Goal: Transaction & Acquisition: Purchase product/service

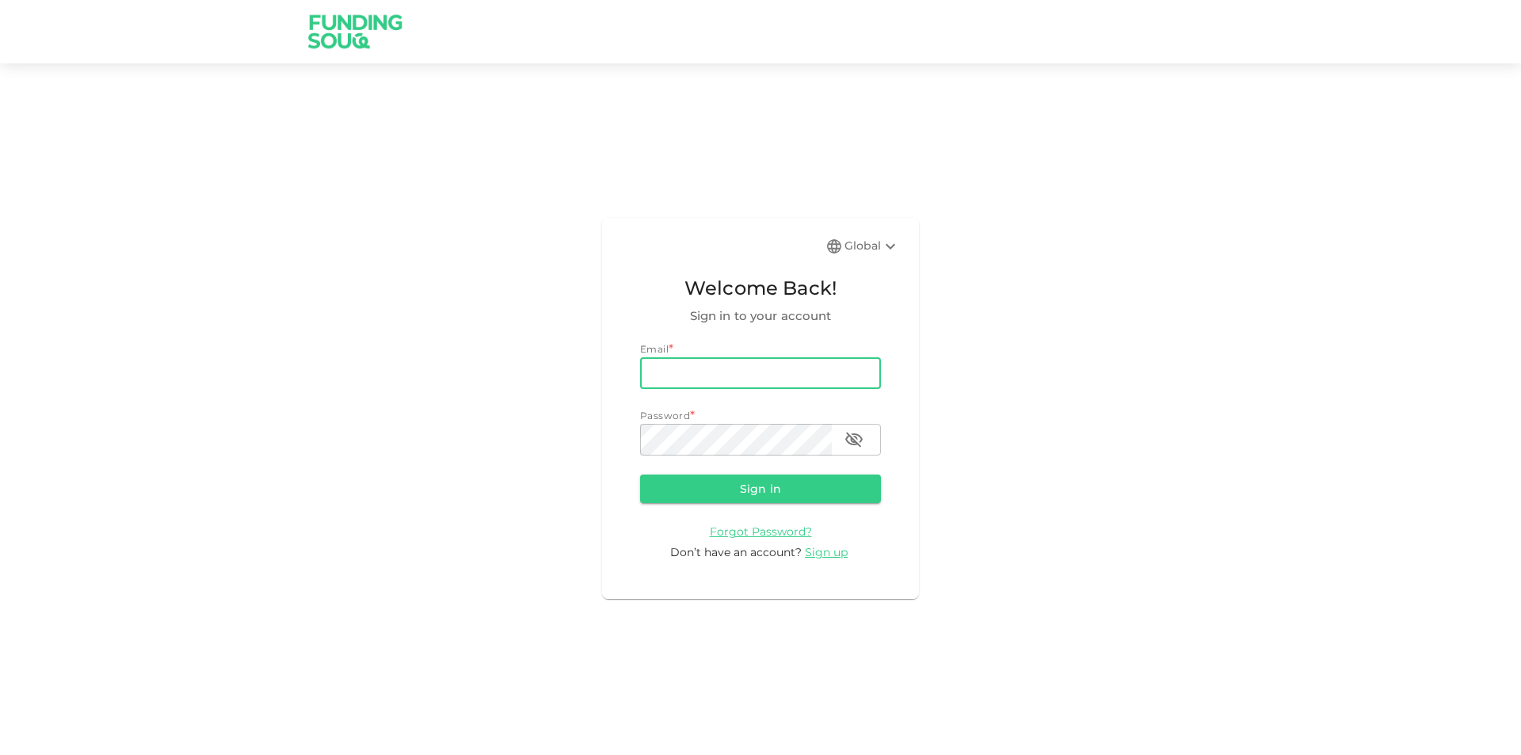
click at [817, 357] on input "email" at bounding box center [760, 373] width 241 height 32
type input "[EMAIL_ADDRESS][DOMAIN_NAME]"
click at [640, 475] on button "Sign in" at bounding box center [760, 489] width 241 height 29
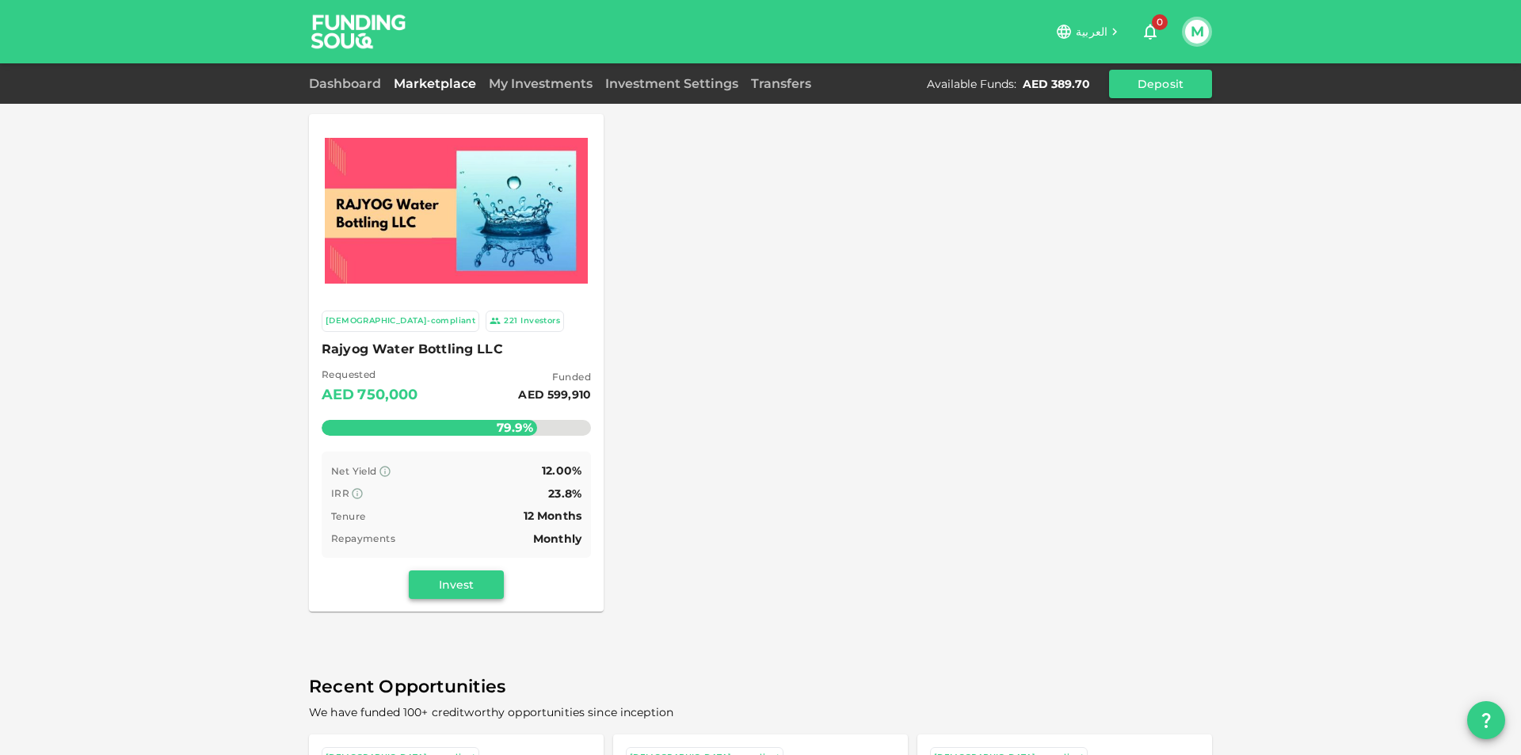
click at [479, 578] on button "Invest" at bounding box center [456, 584] width 95 height 29
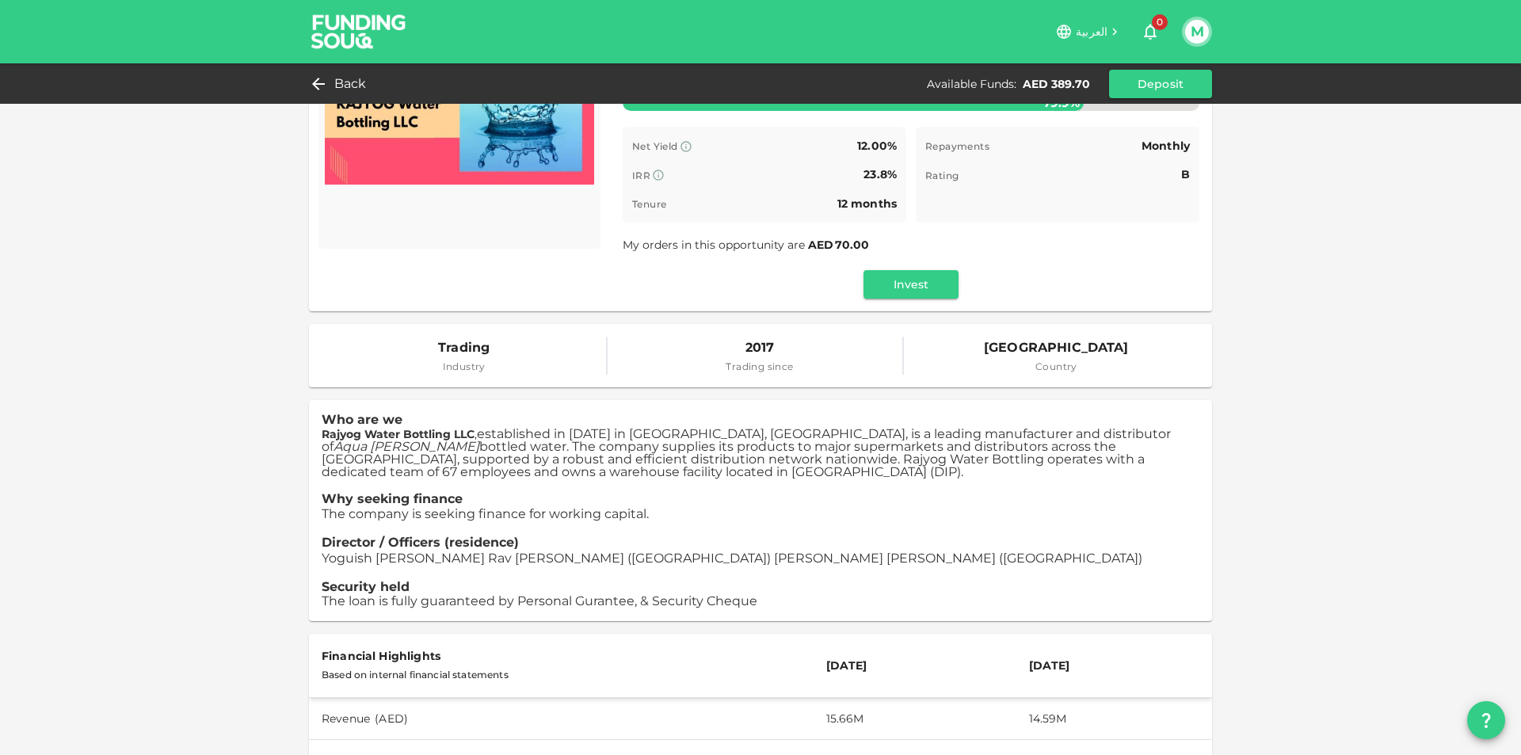
scroll to position [158, 0]
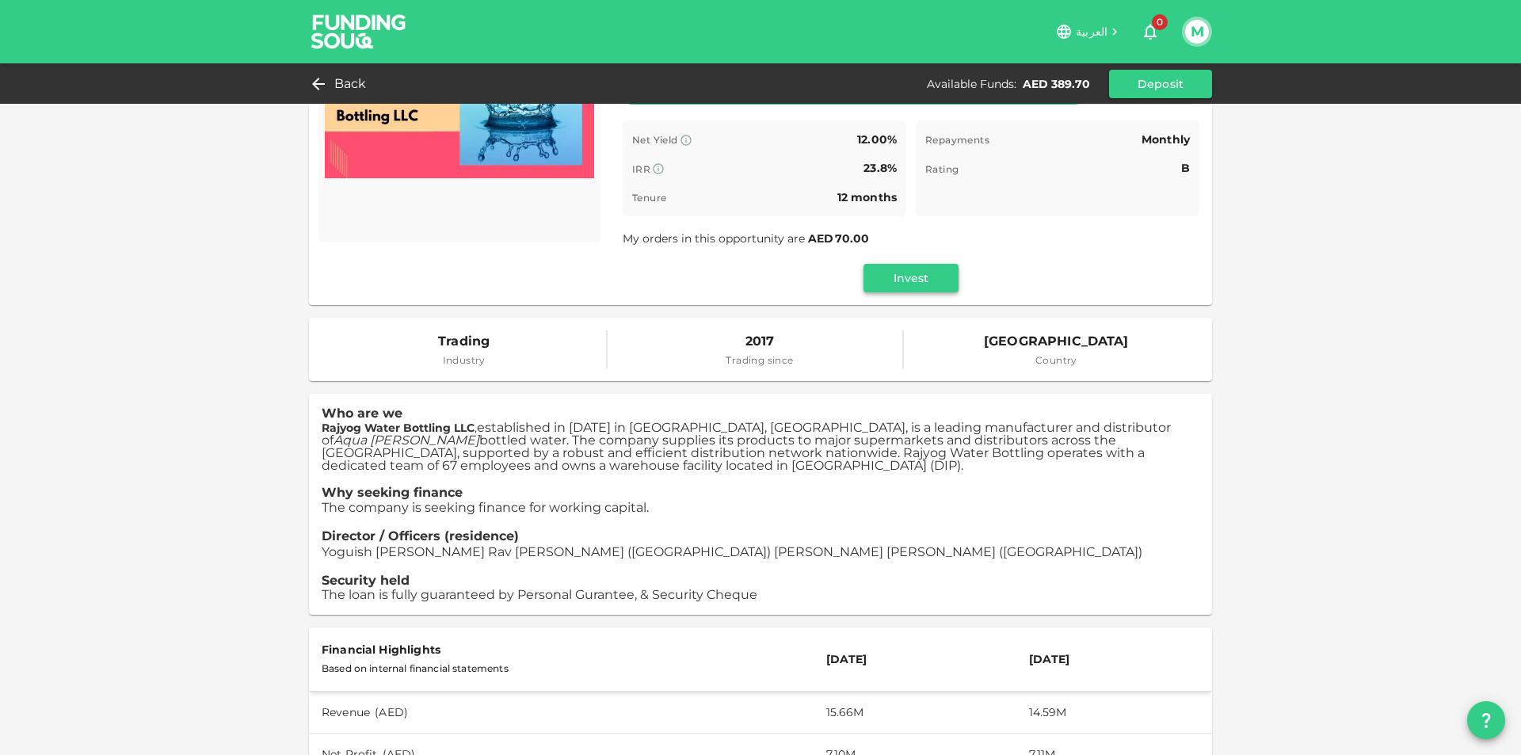
click at [901, 282] on button "Invest" at bounding box center [911, 278] width 95 height 29
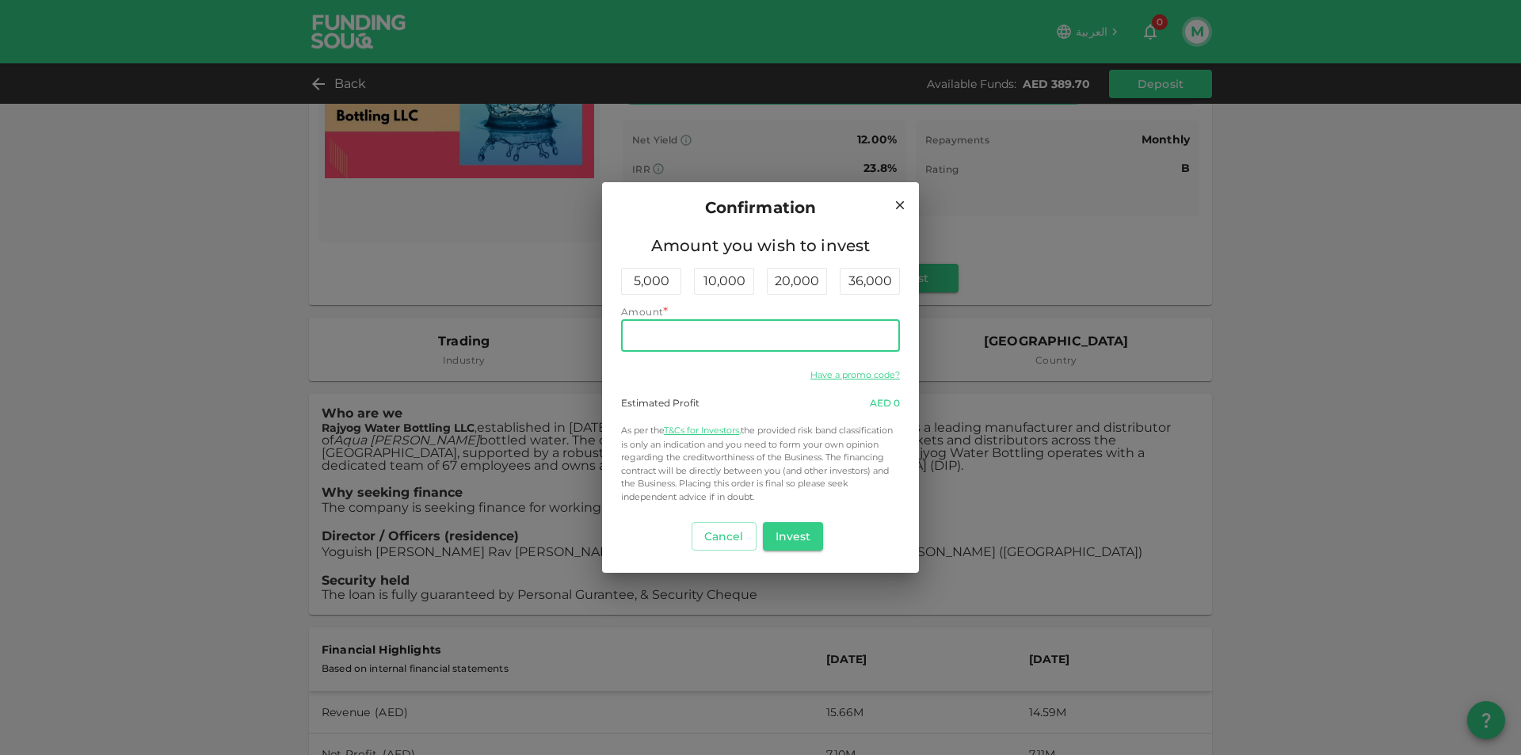
click at [808, 340] on input "Amount" at bounding box center [760, 336] width 279 height 32
type input "380"
click at [799, 531] on button "Invest" at bounding box center [793, 536] width 61 height 29
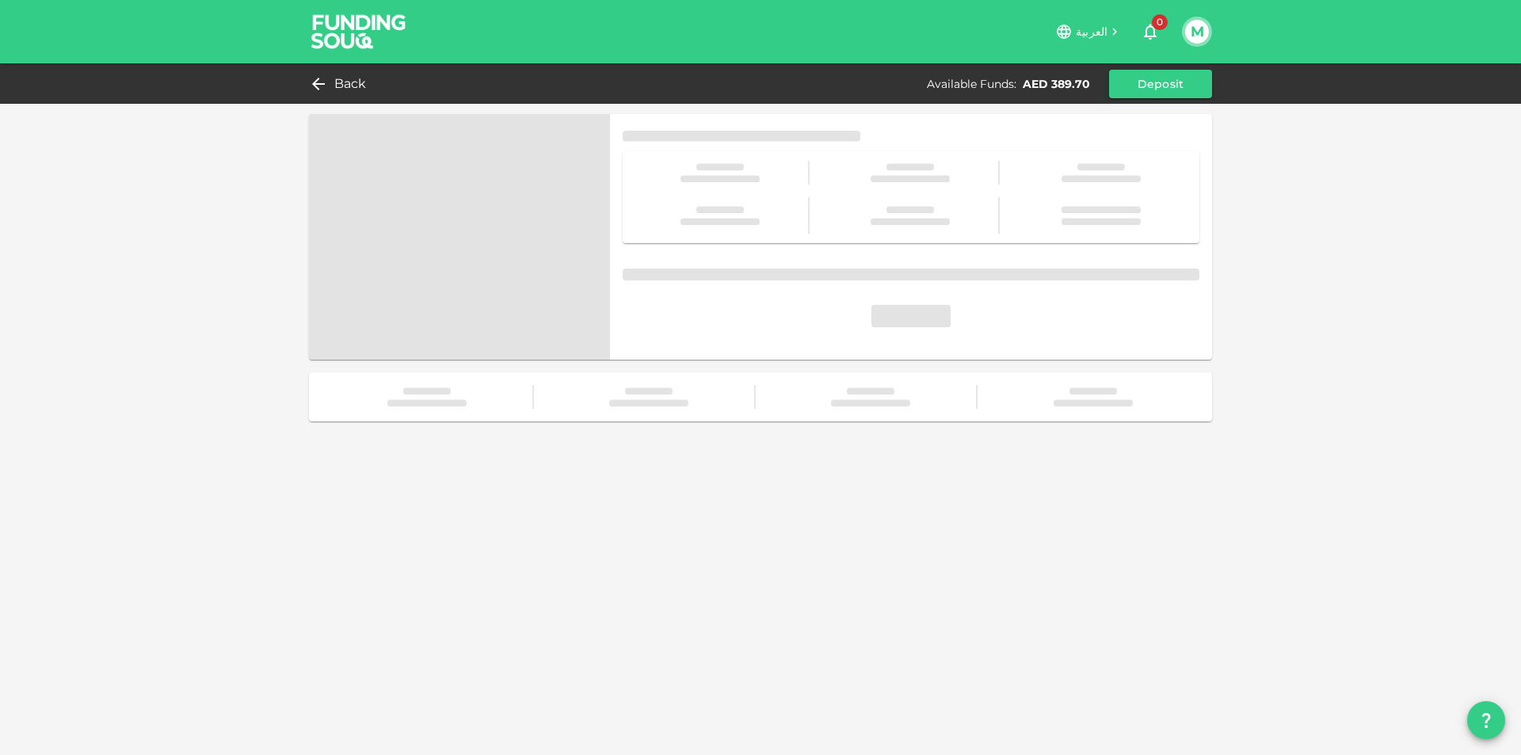
scroll to position [0, 0]
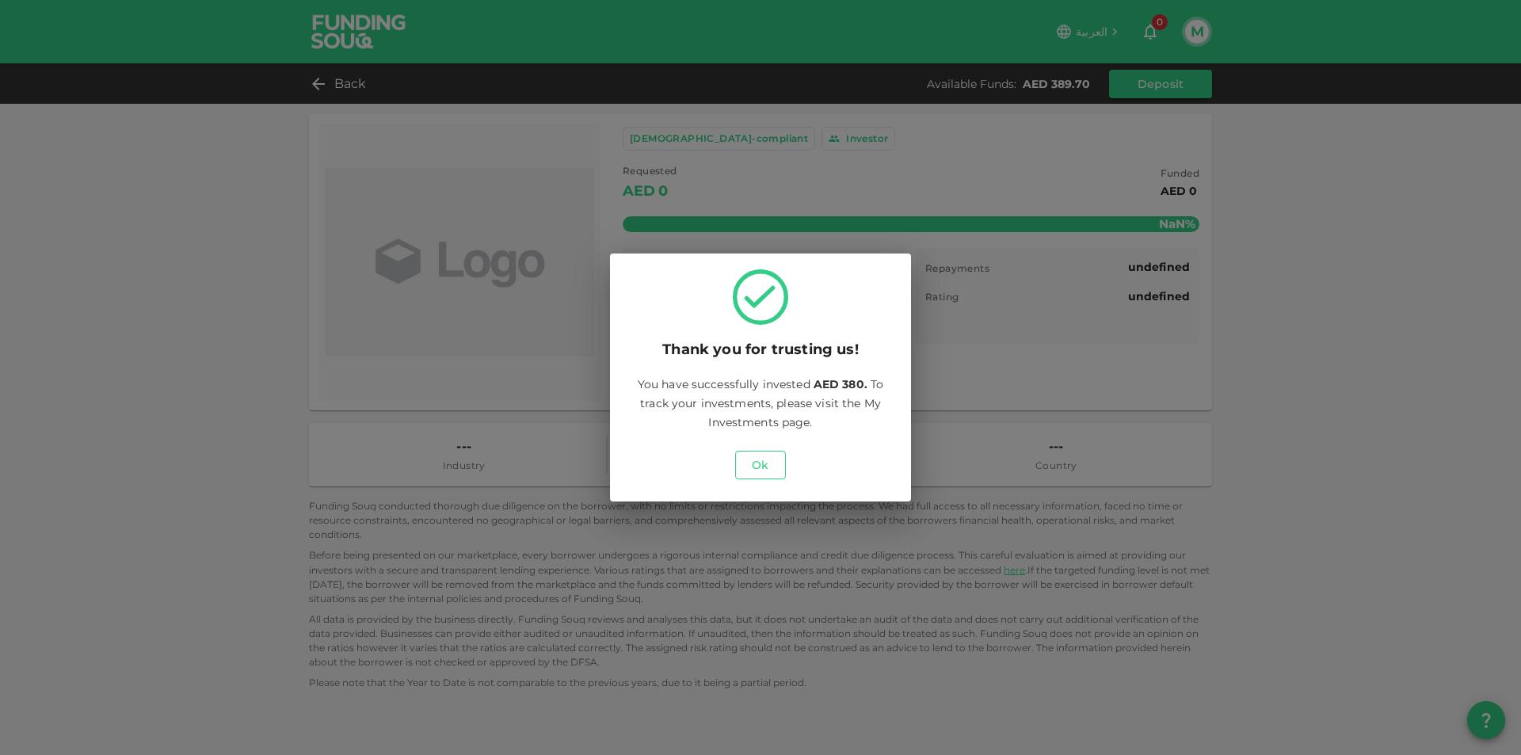
click at [762, 456] on button "Ok" at bounding box center [760, 465] width 51 height 29
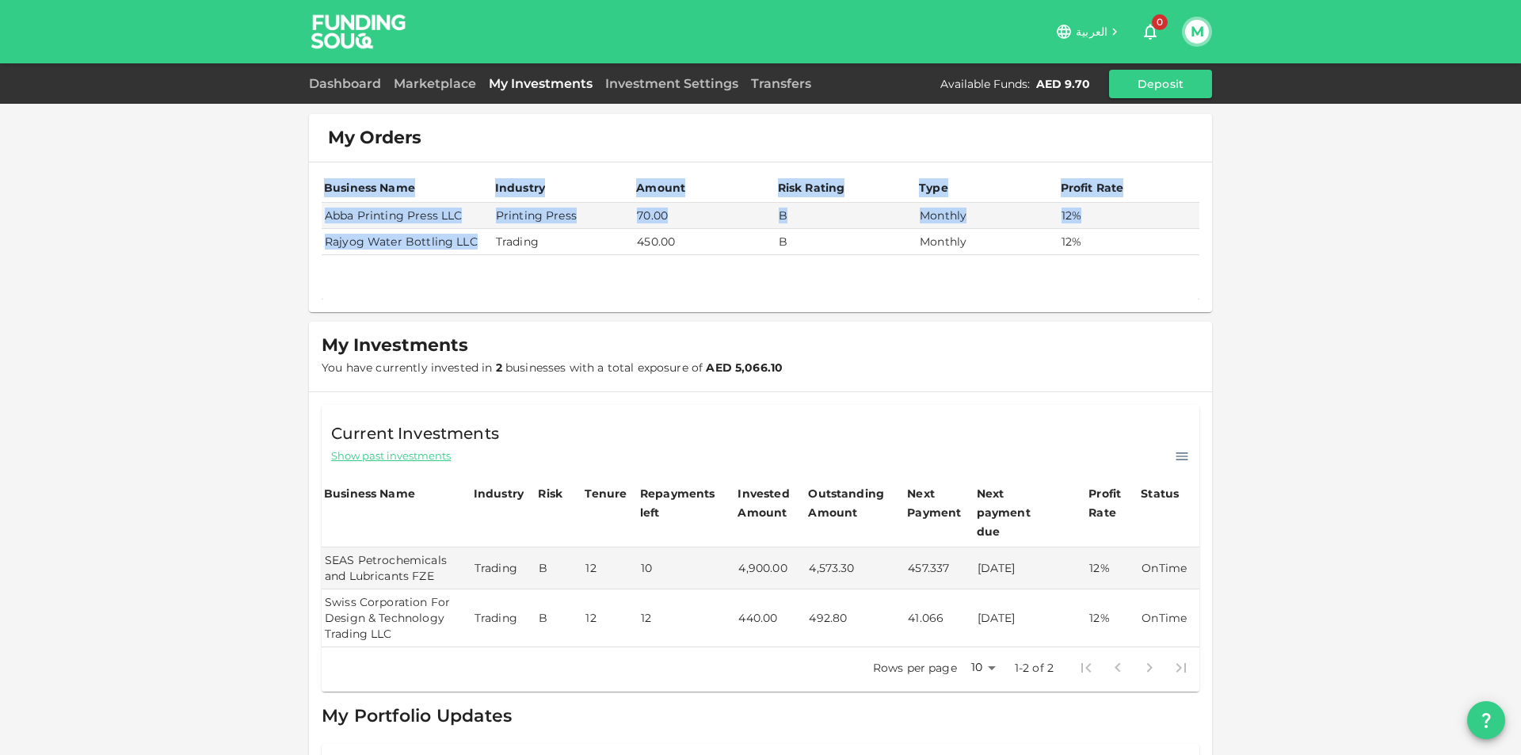
drag, startPoint x: 477, startPoint y: 245, endPoint x: 298, endPoint y: 238, distance: 179.2
click at [298, 238] on div "My Orders Business Name Industry Amount Risk Rating Type Profit Rate Abba Print…" at bounding box center [760, 430] width 1521 height 861
click at [322, 244] on td "Rajyog Water Bottling LLC" at bounding box center [407, 242] width 171 height 26
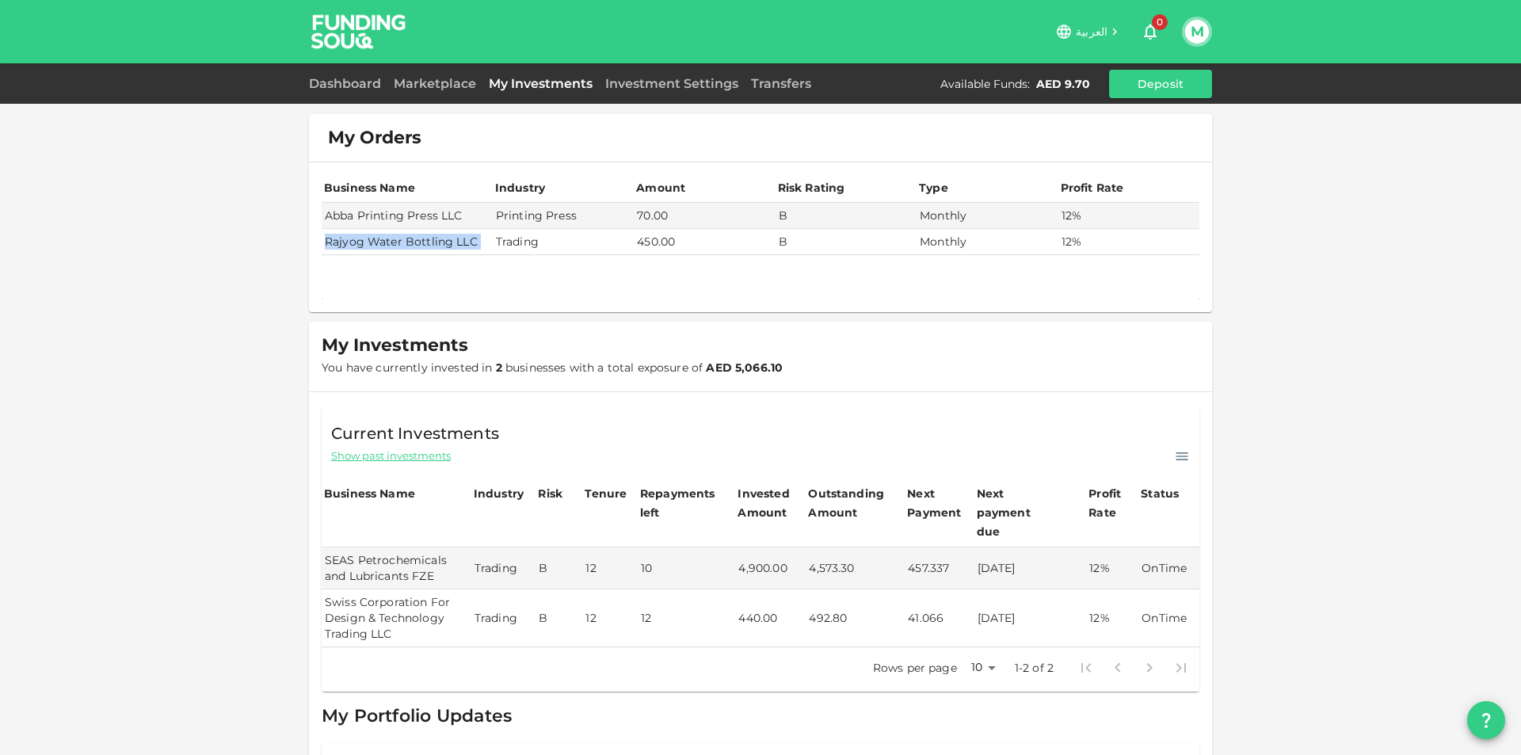
click at [322, 244] on td "Rajyog Water Bottling LLC" at bounding box center [407, 242] width 171 height 26
copy td "Rajyog Water Bottling LLC"
click at [925, 589] on tr "Swiss Corporation For Design & Technology Trading LLC Trading B 12 12 440.00 49…" at bounding box center [761, 618] width 878 height 58
click at [914, 599] on td "41.066" at bounding box center [939, 618] width 69 height 58
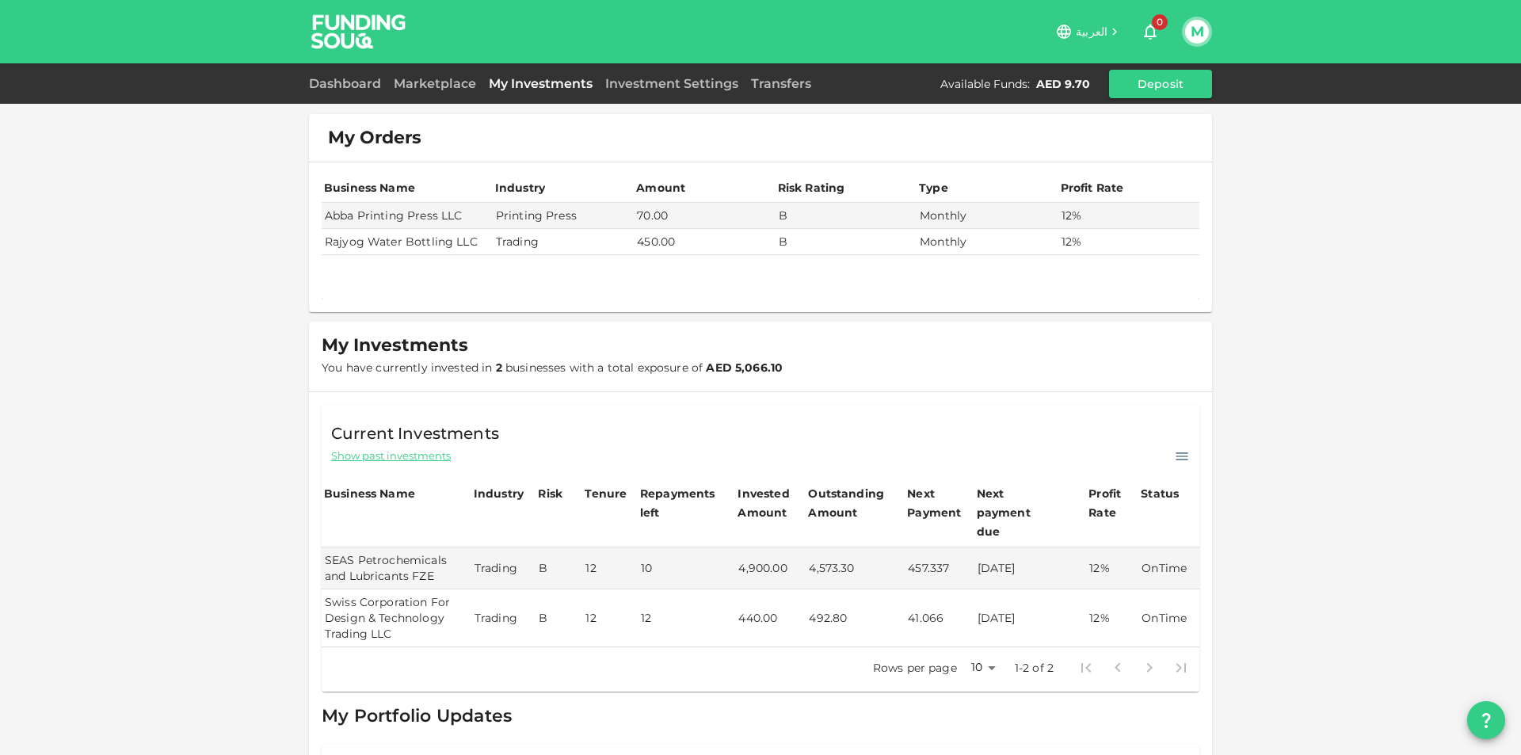
click at [844, 233] on td "B" at bounding box center [846, 242] width 141 height 26
click at [497, 84] on link "My Investments" at bounding box center [541, 83] width 116 height 15
click at [441, 85] on link "Marketplace" at bounding box center [434, 83] width 95 height 15
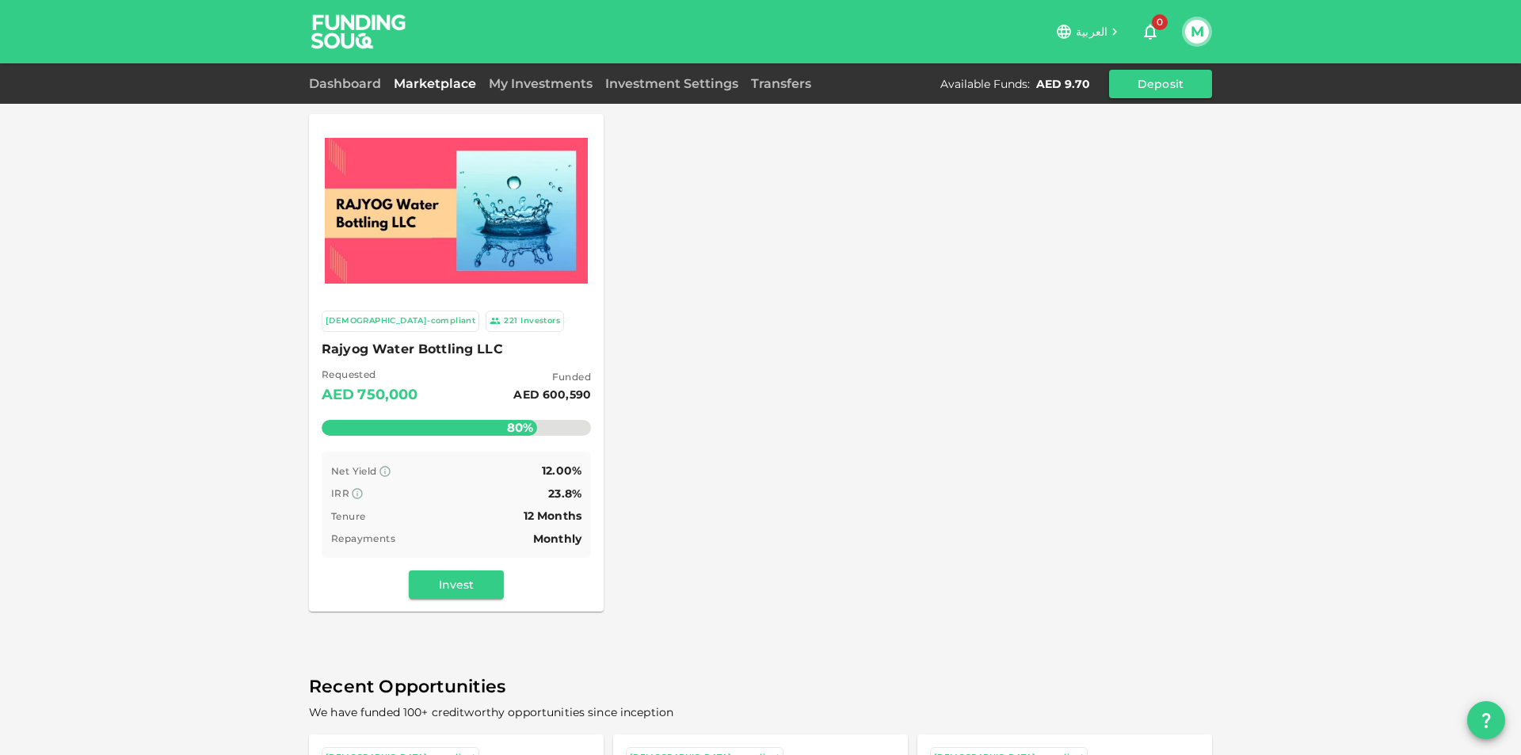
click at [457, 169] on img at bounding box center [456, 211] width 263 height 146
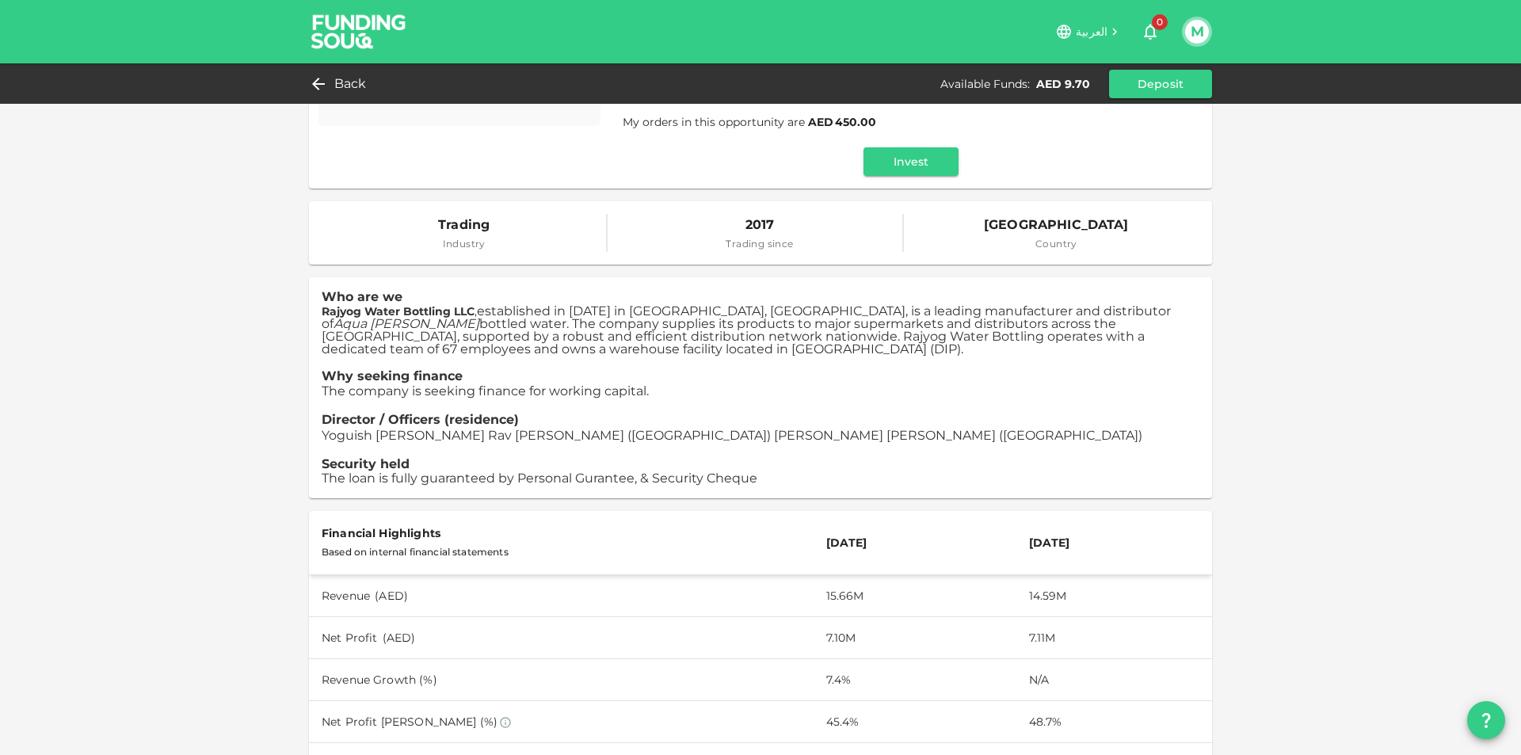
scroll to position [317, 0]
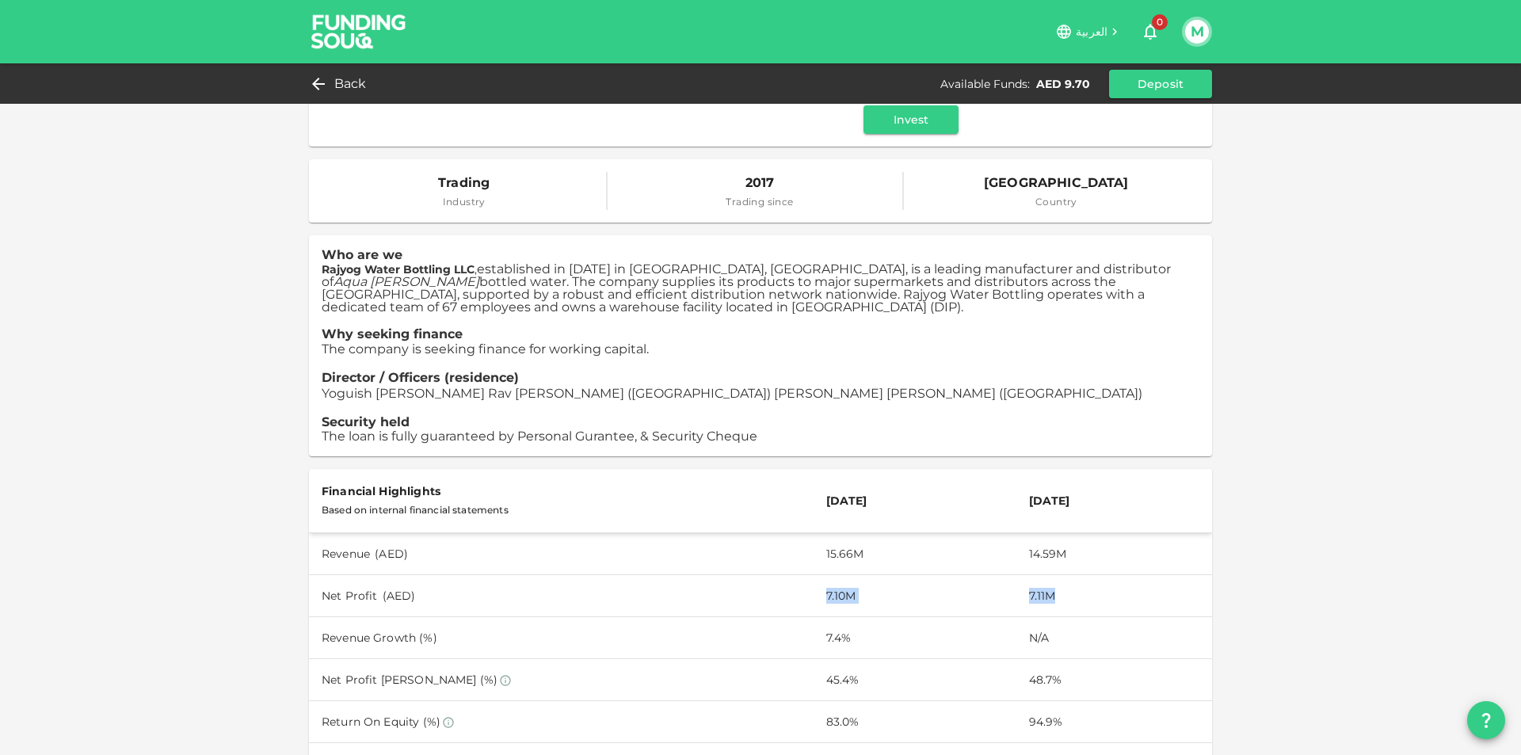
drag, startPoint x: 855, startPoint y: 596, endPoint x: 1066, endPoint y: 602, distance: 210.8
click at [1066, 602] on tr "Net Profit ( AED ) 7.10M 7.11M" at bounding box center [760, 596] width 903 height 42
click at [1066, 602] on td "7.11M" at bounding box center [1115, 596] width 196 height 42
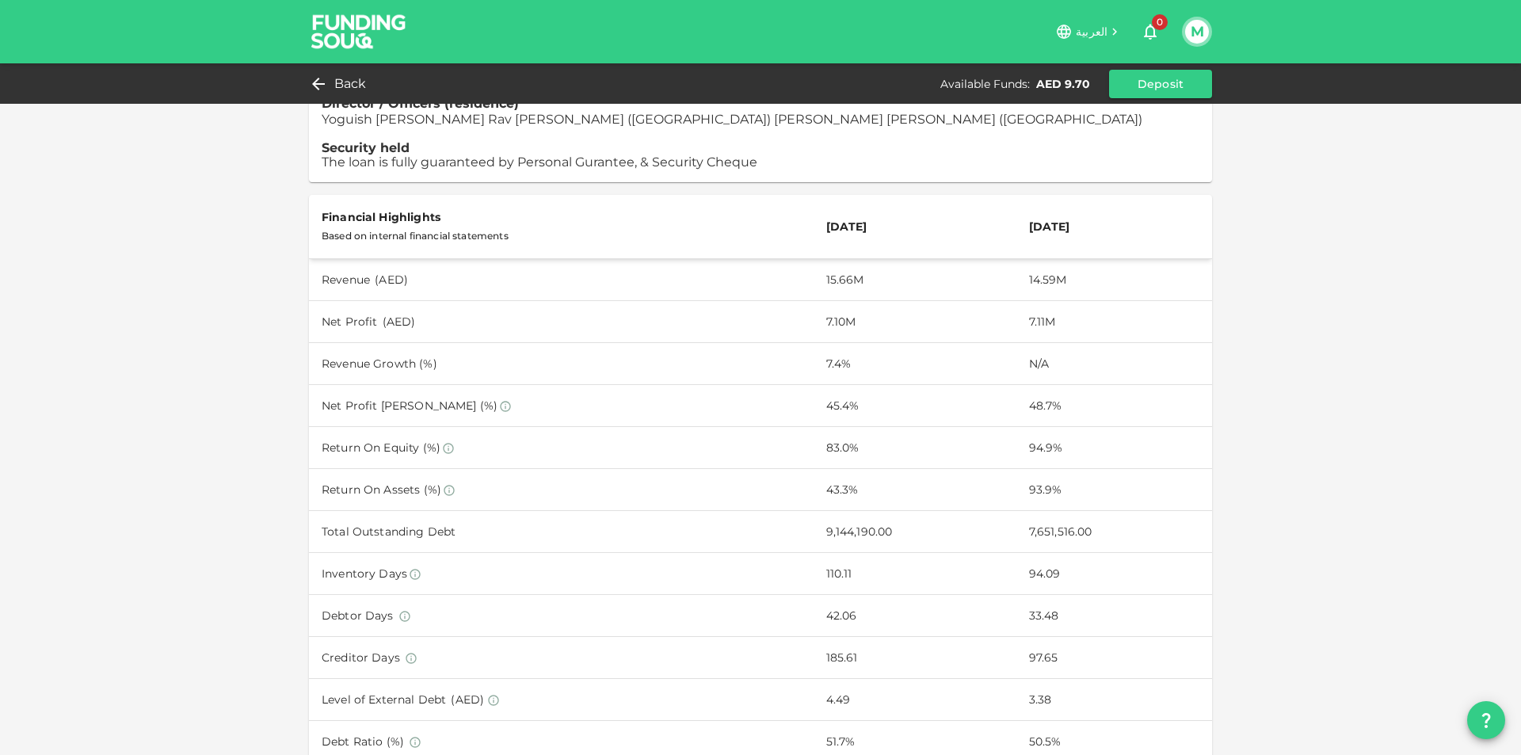
scroll to position [634, 0]
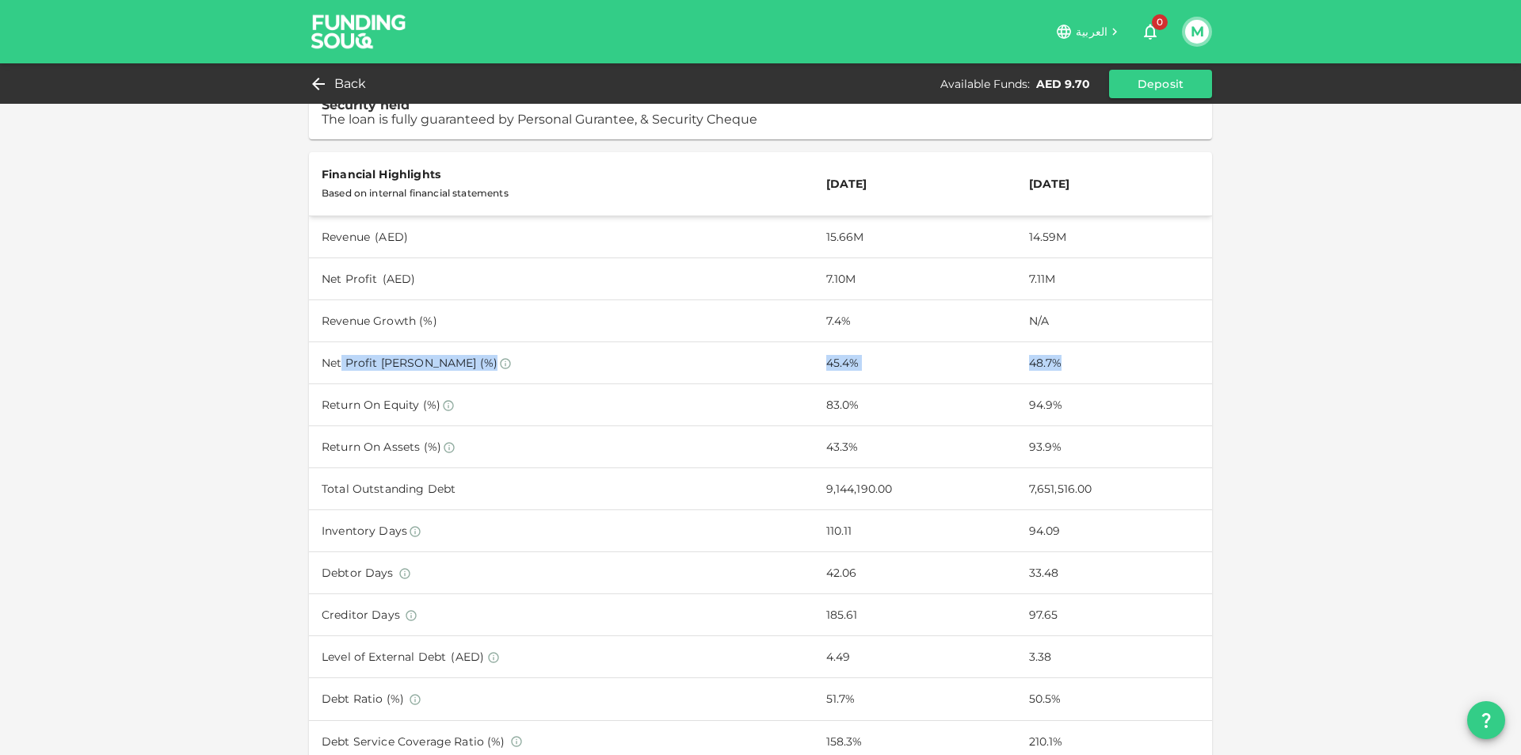
drag, startPoint x: 425, startPoint y: 361, endPoint x: 1043, endPoint y: 355, distance: 617.2
click at [1043, 355] on tr "Net Profit Margin (%) 45.4% 48.7%" at bounding box center [760, 363] width 903 height 42
click at [1041, 354] on td "48.7%" at bounding box center [1115, 363] width 196 height 42
drag, startPoint x: 473, startPoint y: 124, endPoint x: 503, endPoint y: 125, distance: 30.1
click at [498, 124] on span "The loan is fully guaranteed by Personal Gurantee, & Security Cheque" at bounding box center [540, 119] width 436 height 15
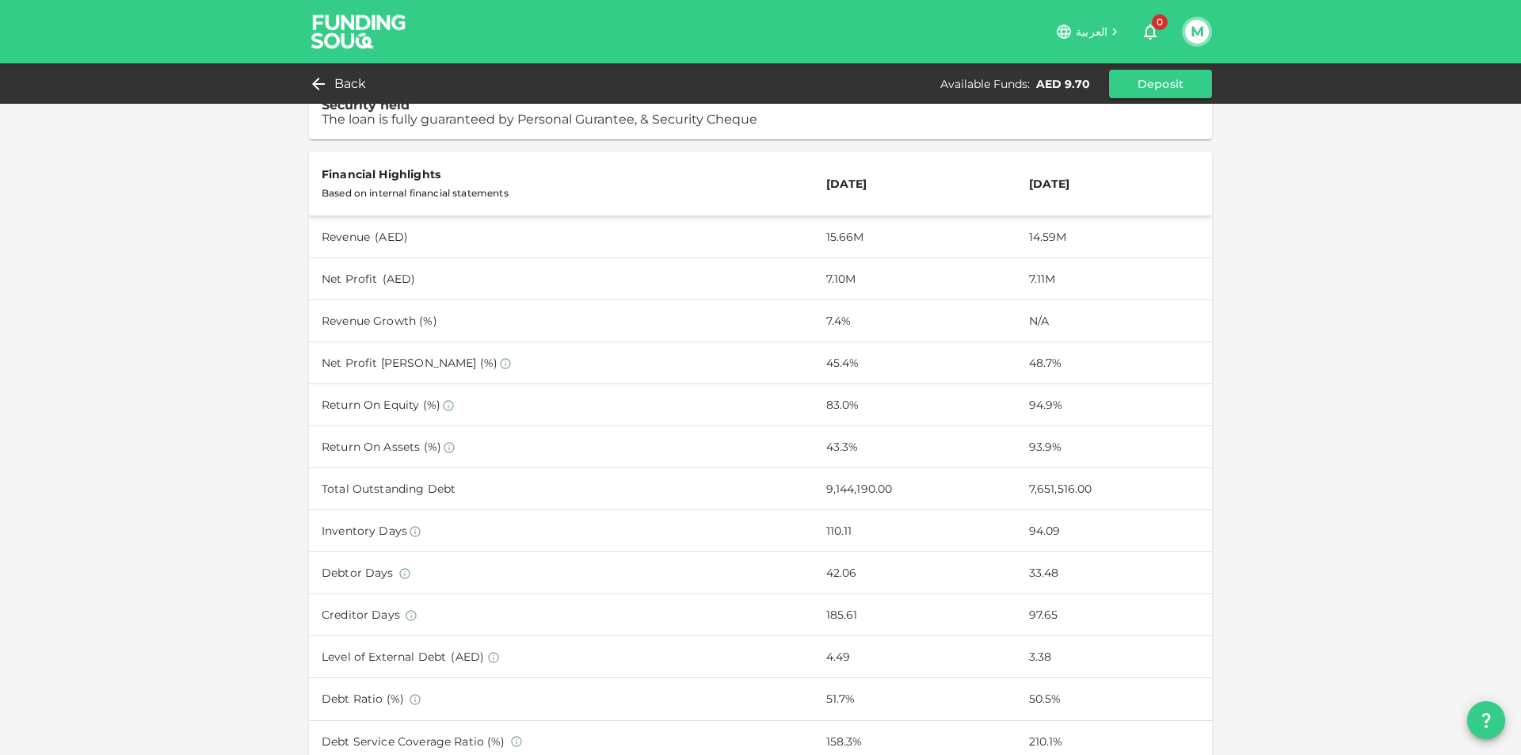
click at [503, 125] on span "The loan is fully guaranteed by Personal Gurantee, & Security Cheque" at bounding box center [540, 119] width 436 height 15
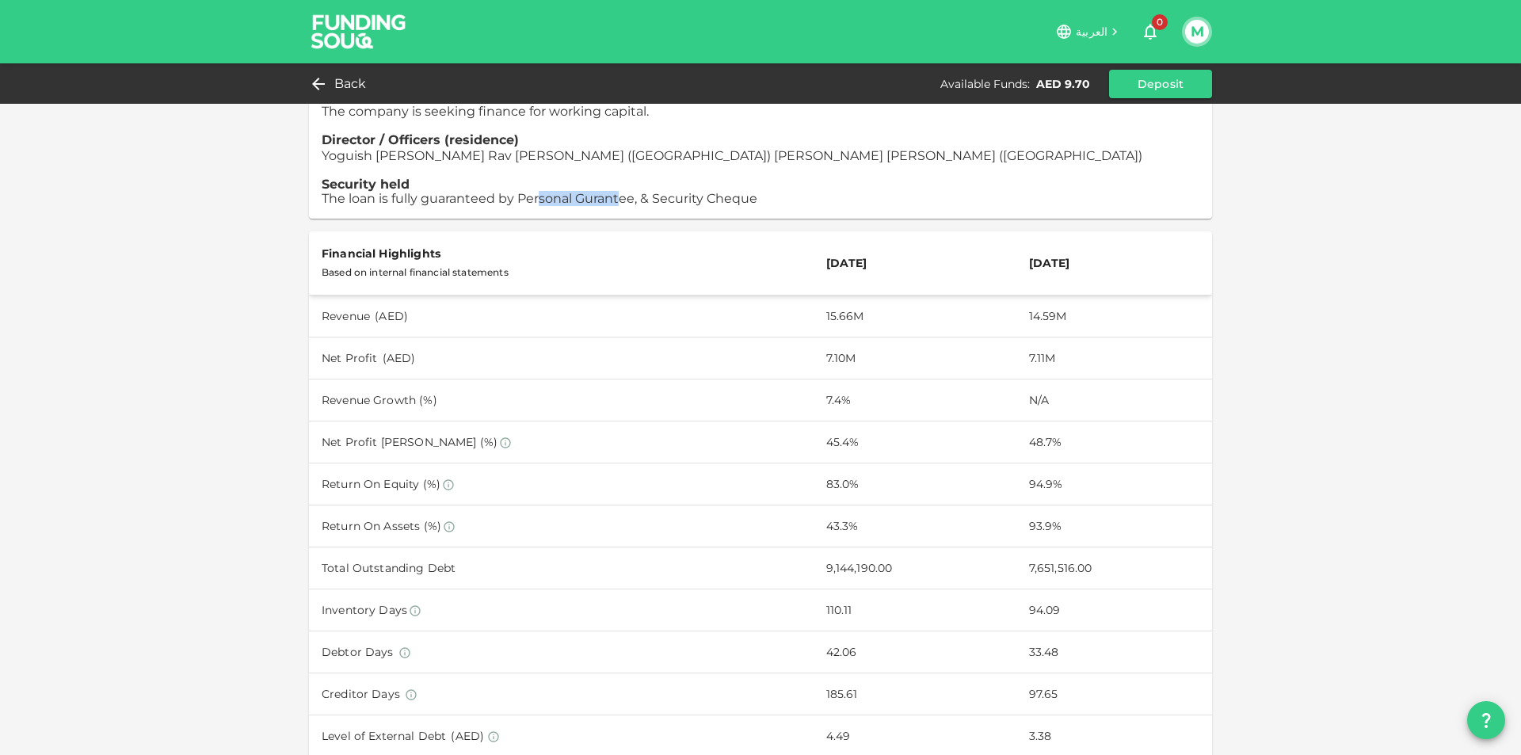
drag, startPoint x: 540, startPoint y: 200, endPoint x: 626, endPoint y: 202, distance: 86.4
click at [624, 202] on span "The loan is fully guaranteed by Personal Gurantee, & Security Cheque" at bounding box center [540, 198] width 436 height 15
click at [635, 200] on span "The loan is fully guaranteed by Personal Gurantee, & Security Cheque" at bounding box center [540, 198] width 436 height 15
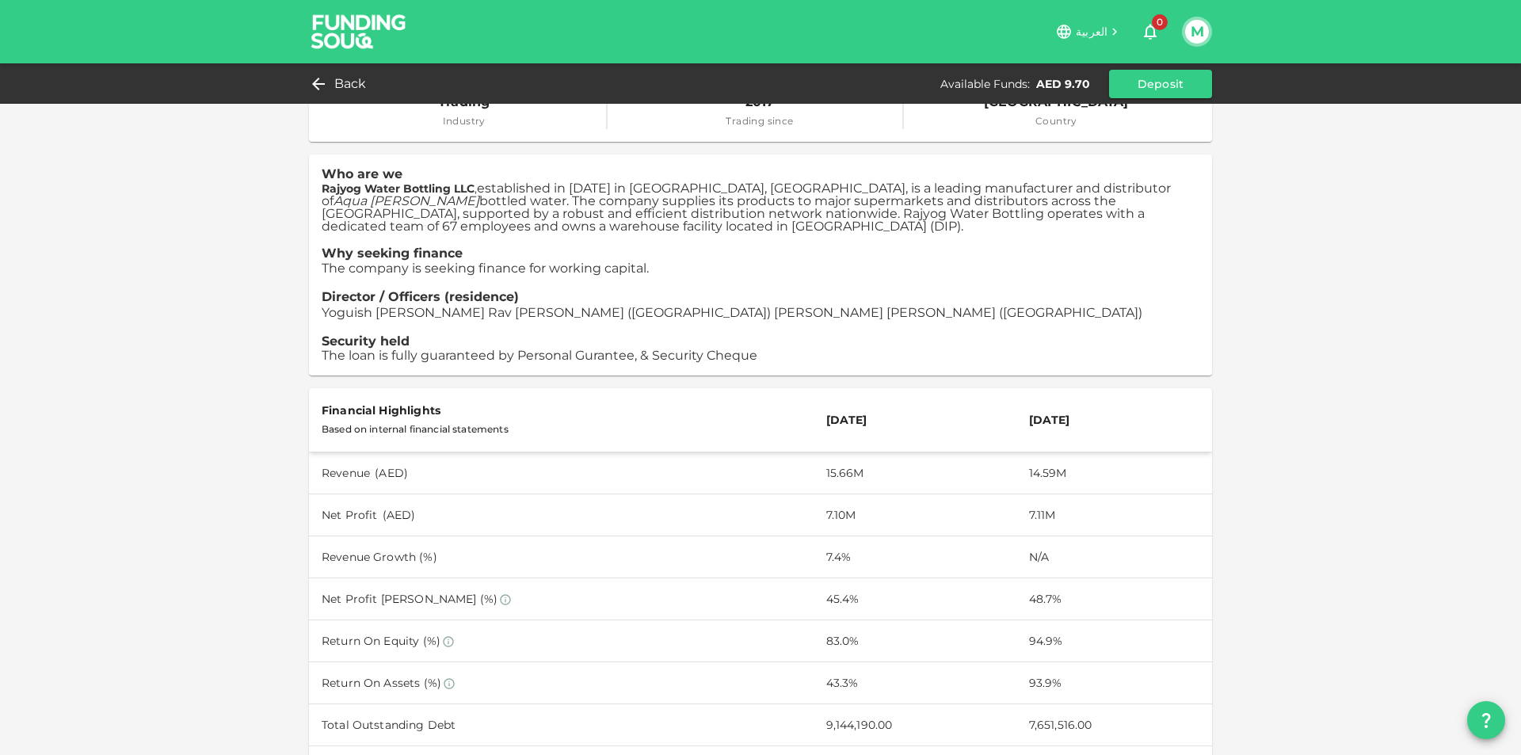
scroll to position [396, 0]
drag, startPoint x: 536, startPoint y: 269, endPoint x: 395, endPoint y: 272, distance: 141.8
click at [395, 272] on p "Who are we Rajyog Water Bottling LLC , established in 2017 in Dubai, UAE, is a …" at bounding box center [761, 267] width 878 height 196
click at [395, 272] on span "The company is seeking finance for working capital." at bounding box center [485, 269] width 327 height 15
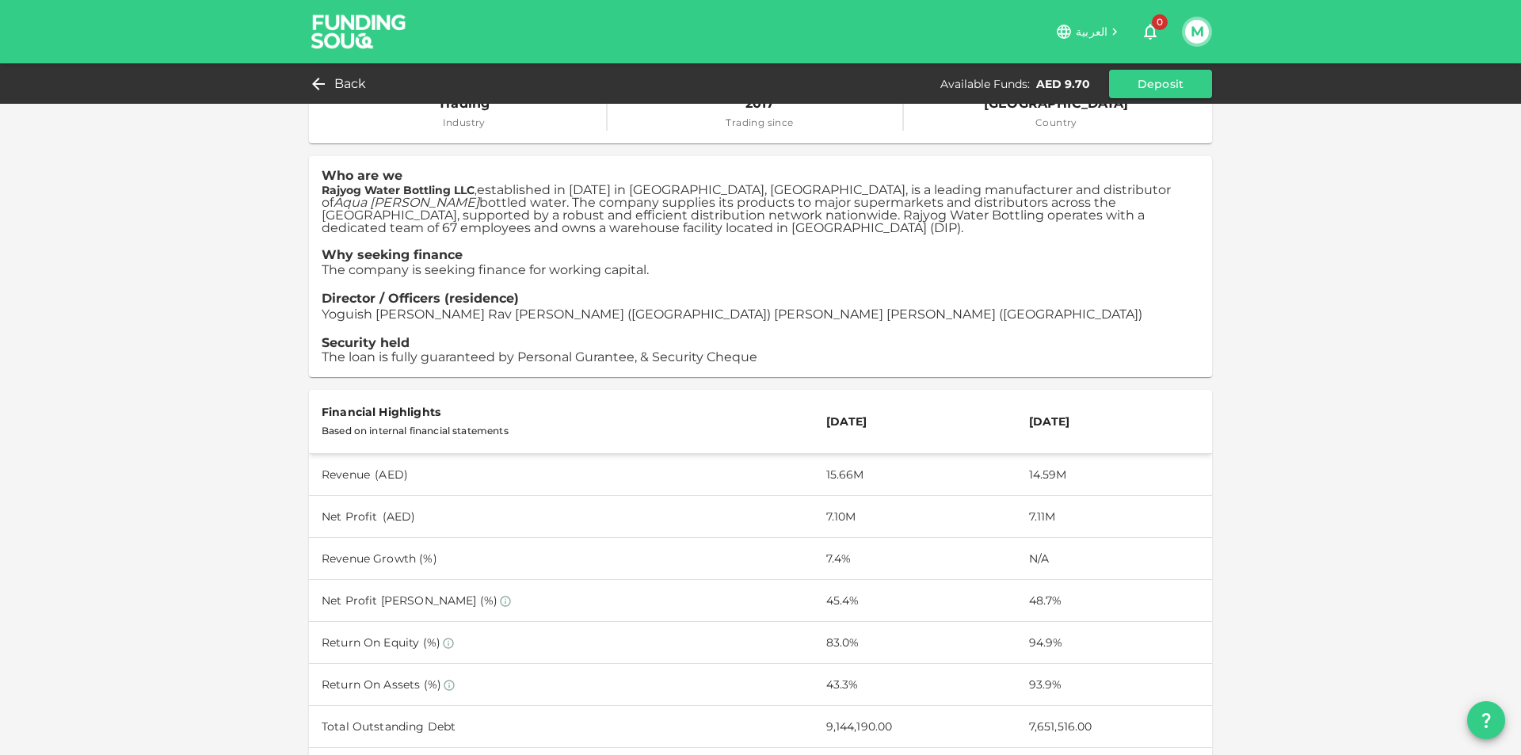
click at [534, 270] on span "The company is seeking finance for working capital." at bounding box center [485, 269] width 327 height 15
